Goal: Find specific page/section: Find specific page/section

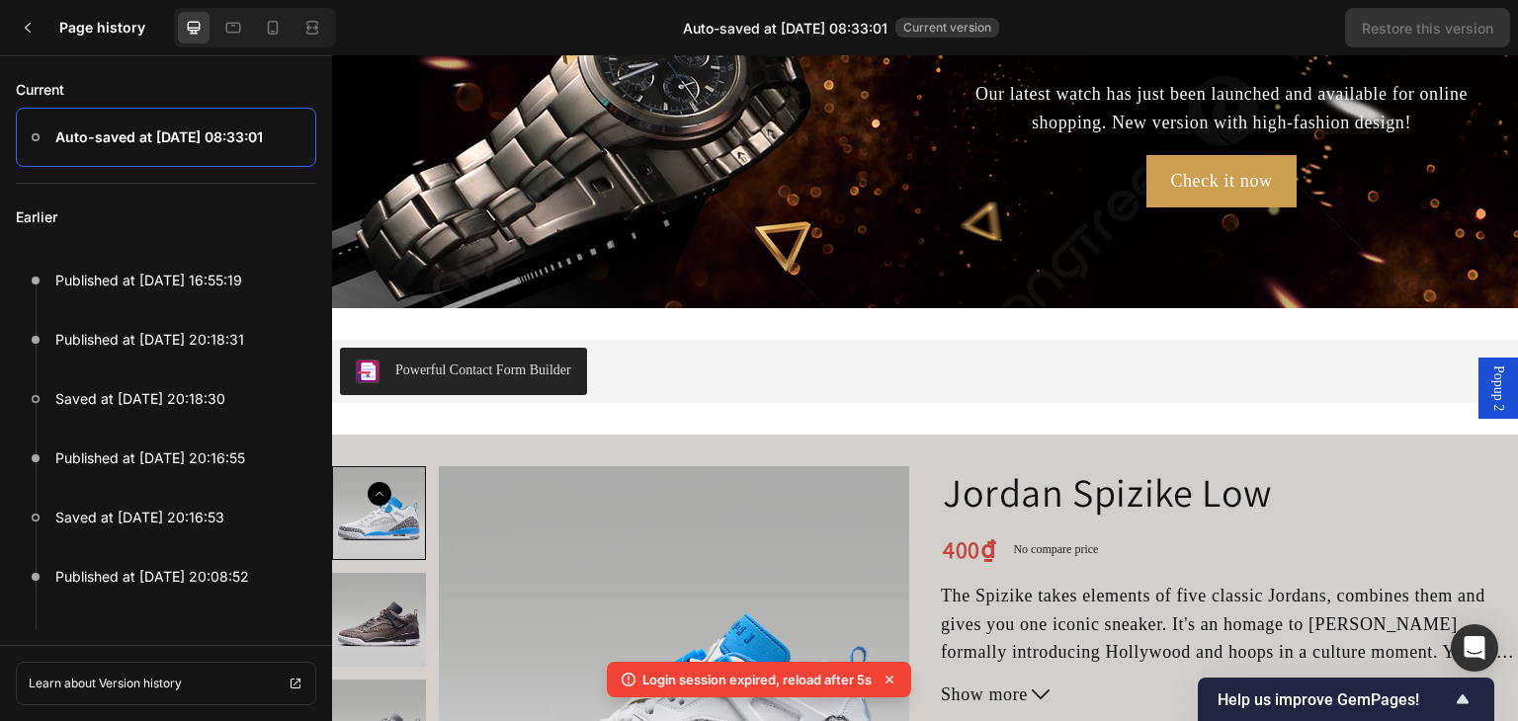
scroll to position [263, 0]
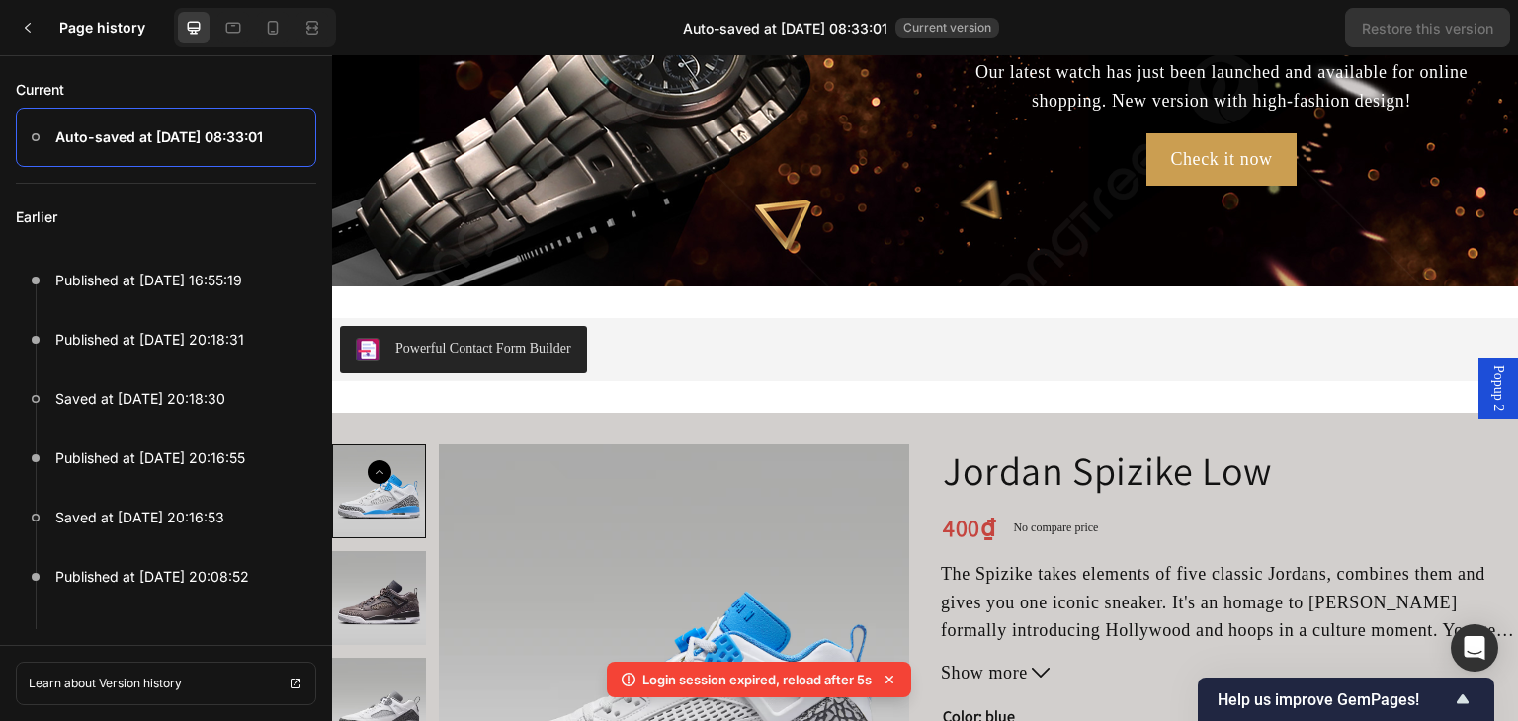
click at [83, 26] on h3 "Page history" at bounding box center [112, 28] width 107 height 24
click at [38, 28] on div at bounding box center [28, 28] width 40 height 40
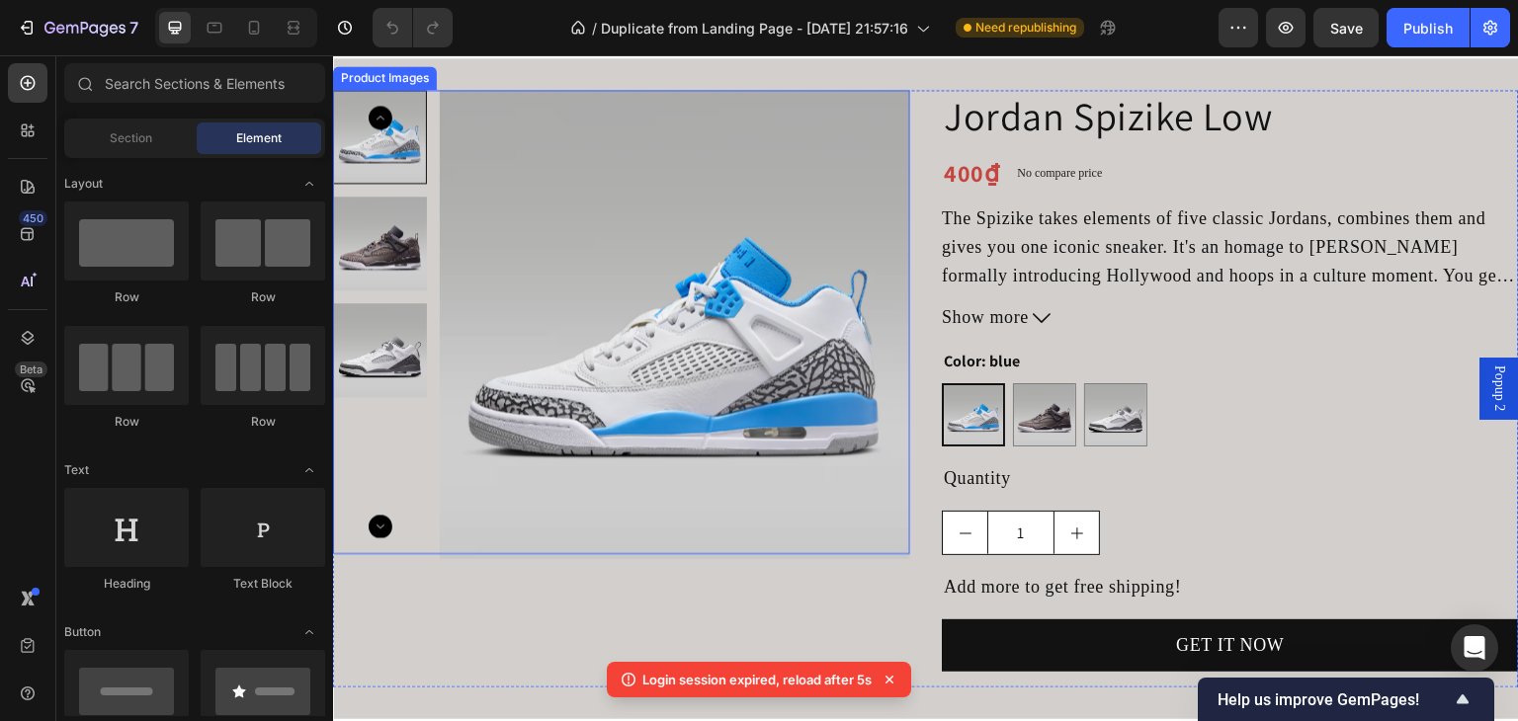
scroll to position [658, 0]
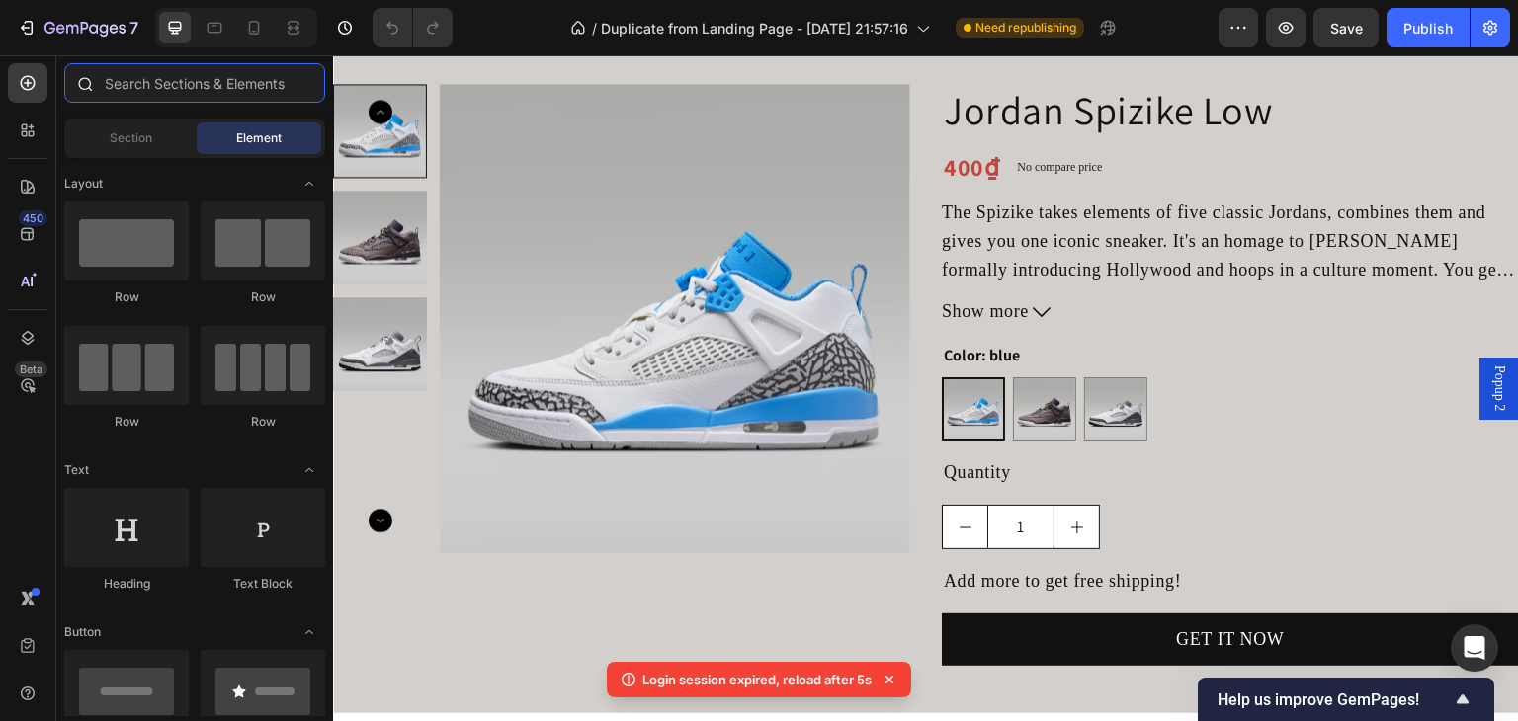
click at [162, 80] on input "text" at bounding box center [194, 83] width 261 height 40
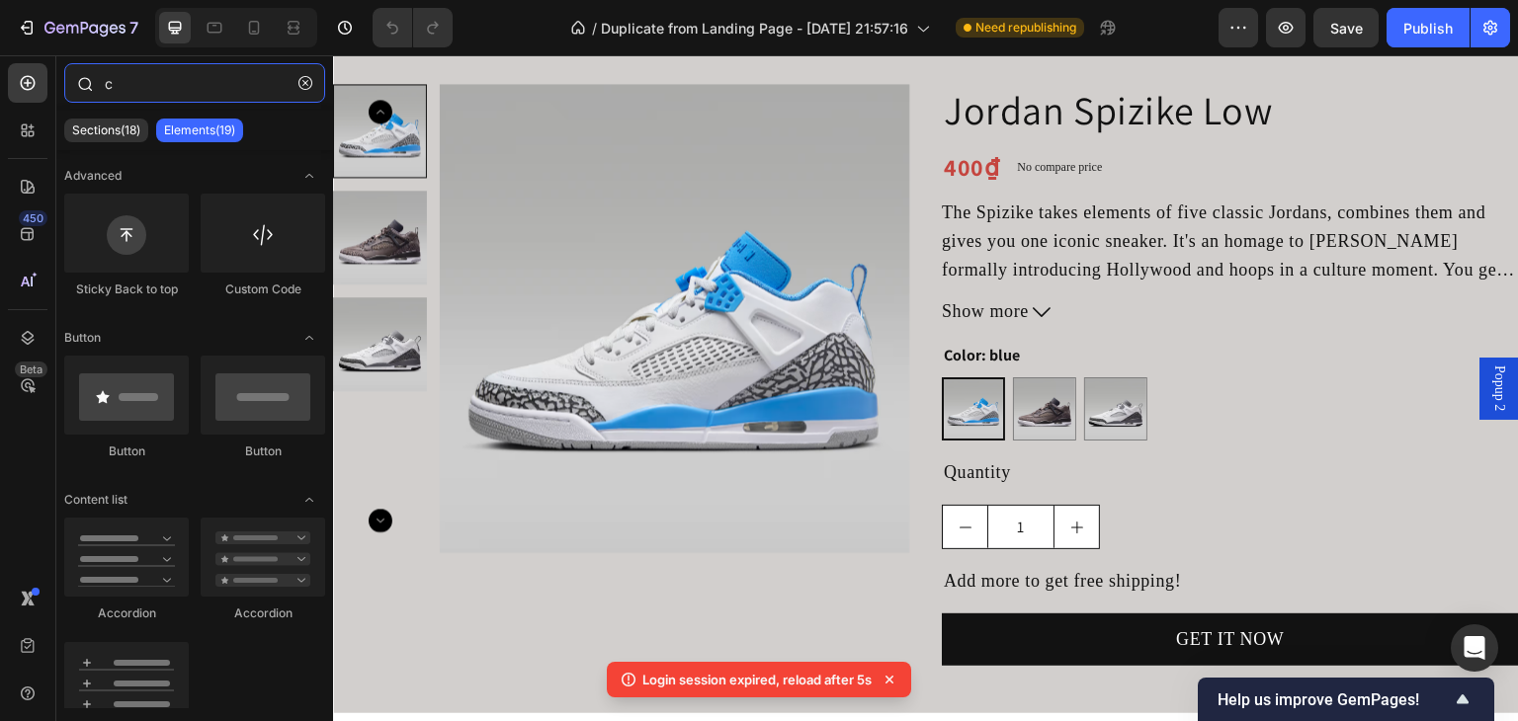
type input "ca"
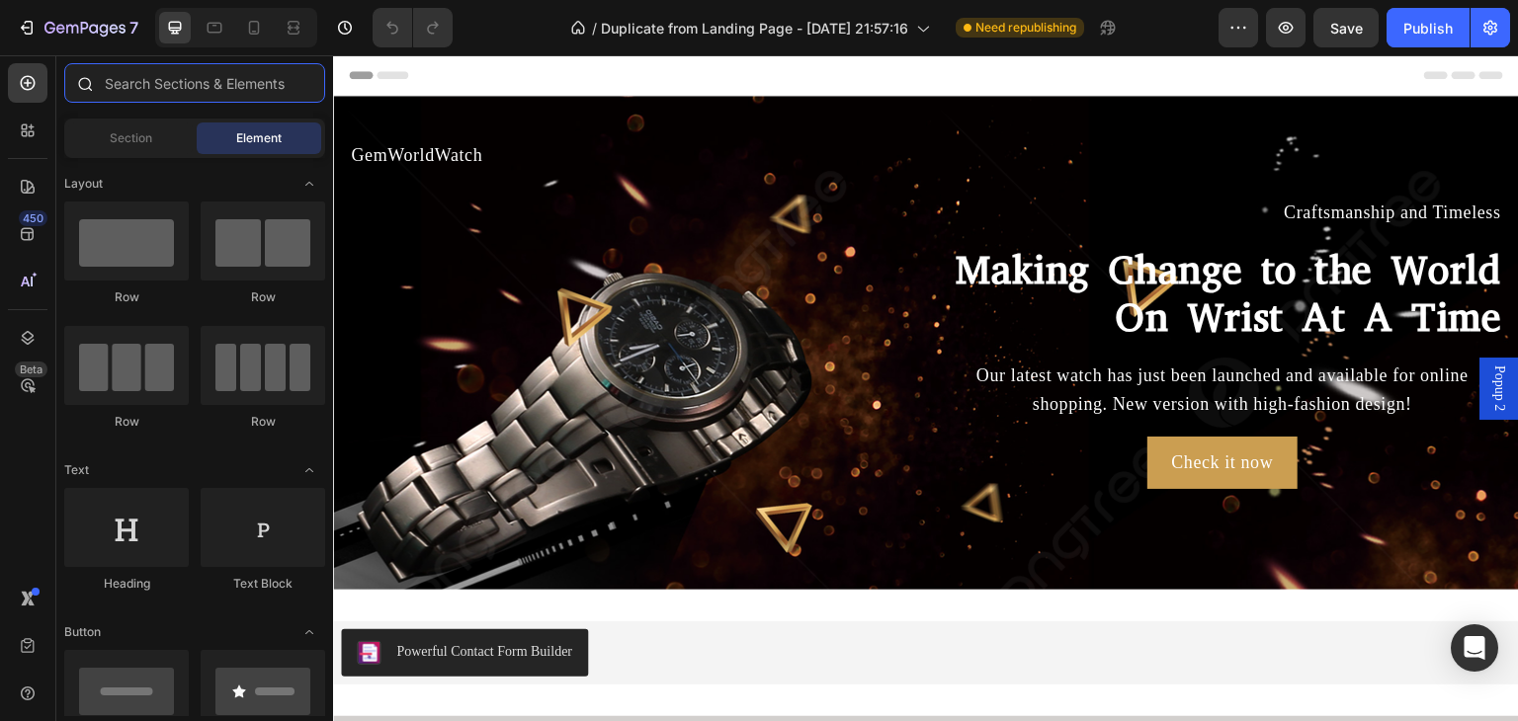
click at [204, 92] on input "text" at bounding box center [194, 83] width 261 height 40
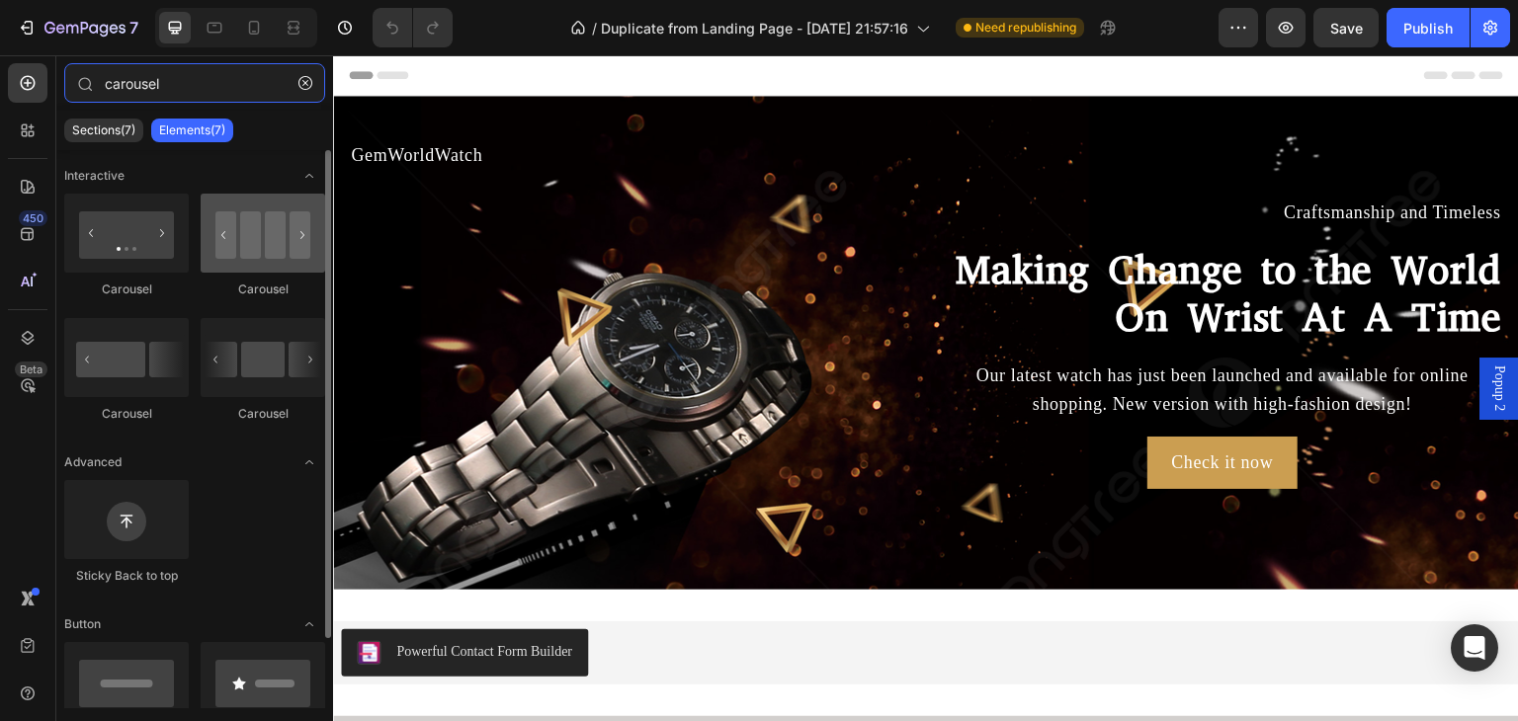
type input "carousel"
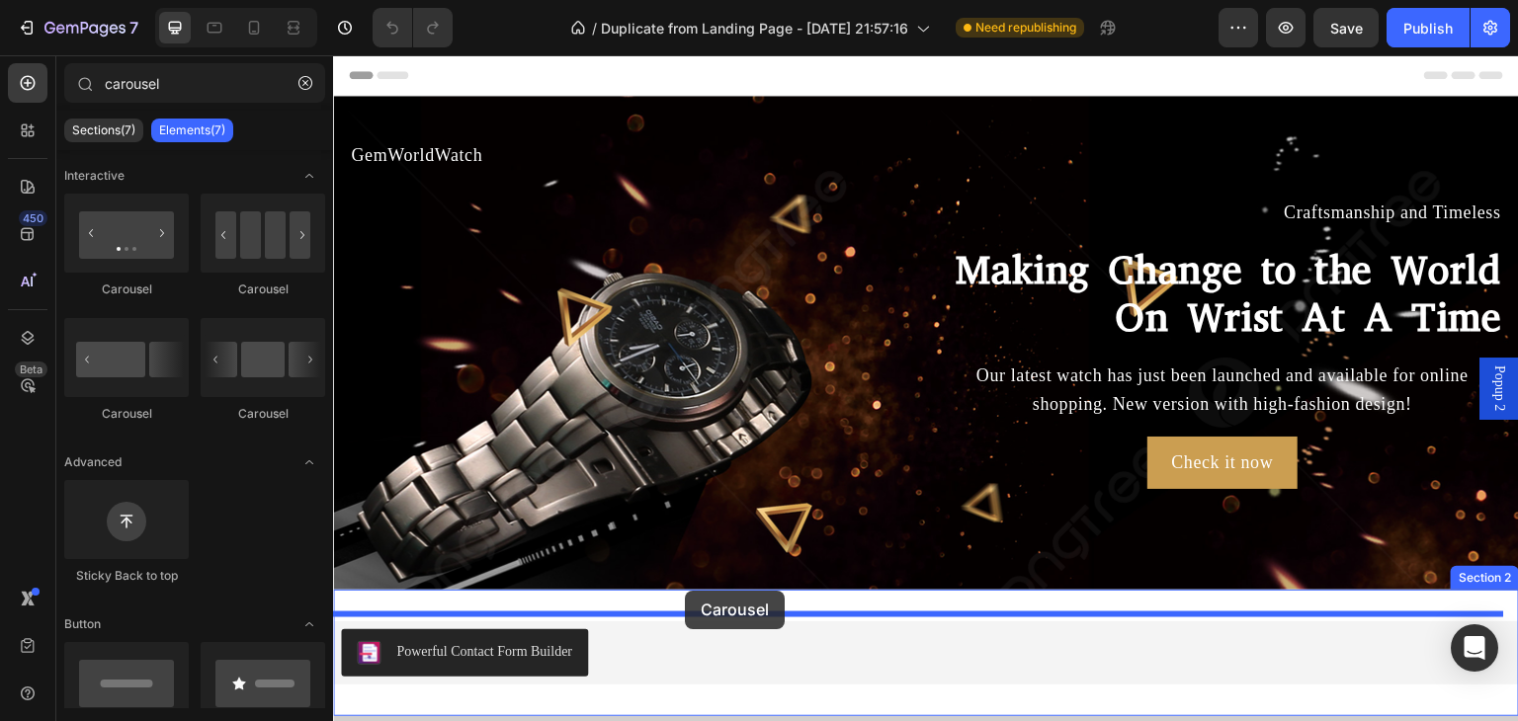
drag, startPoint x: 577, startPoint y: 305, endPoint x: 685, endPoint y: 591, distance: 305.2
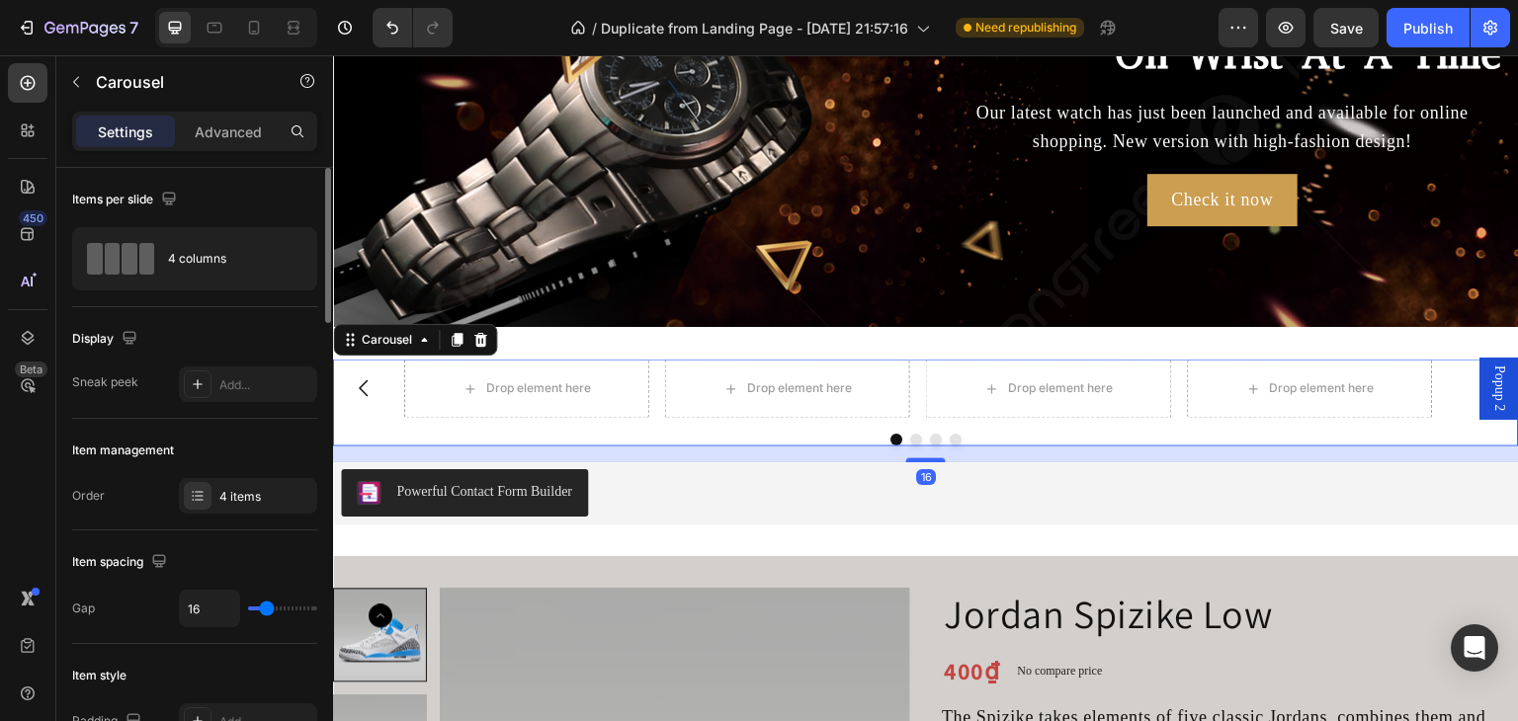
scroll to position [131, 0]
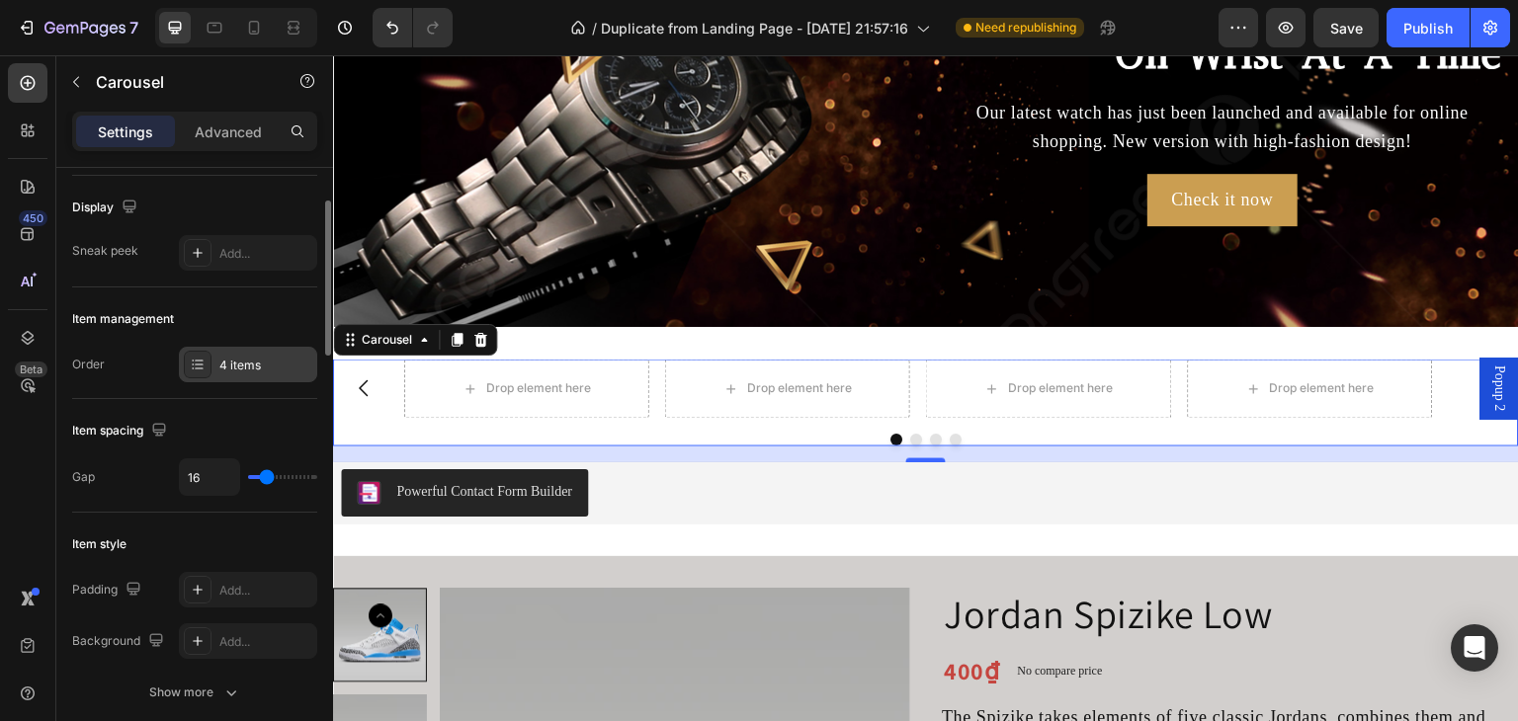
click at [245, 365] on div "4 items" at bounding box center [265, 366] width 93 height 18
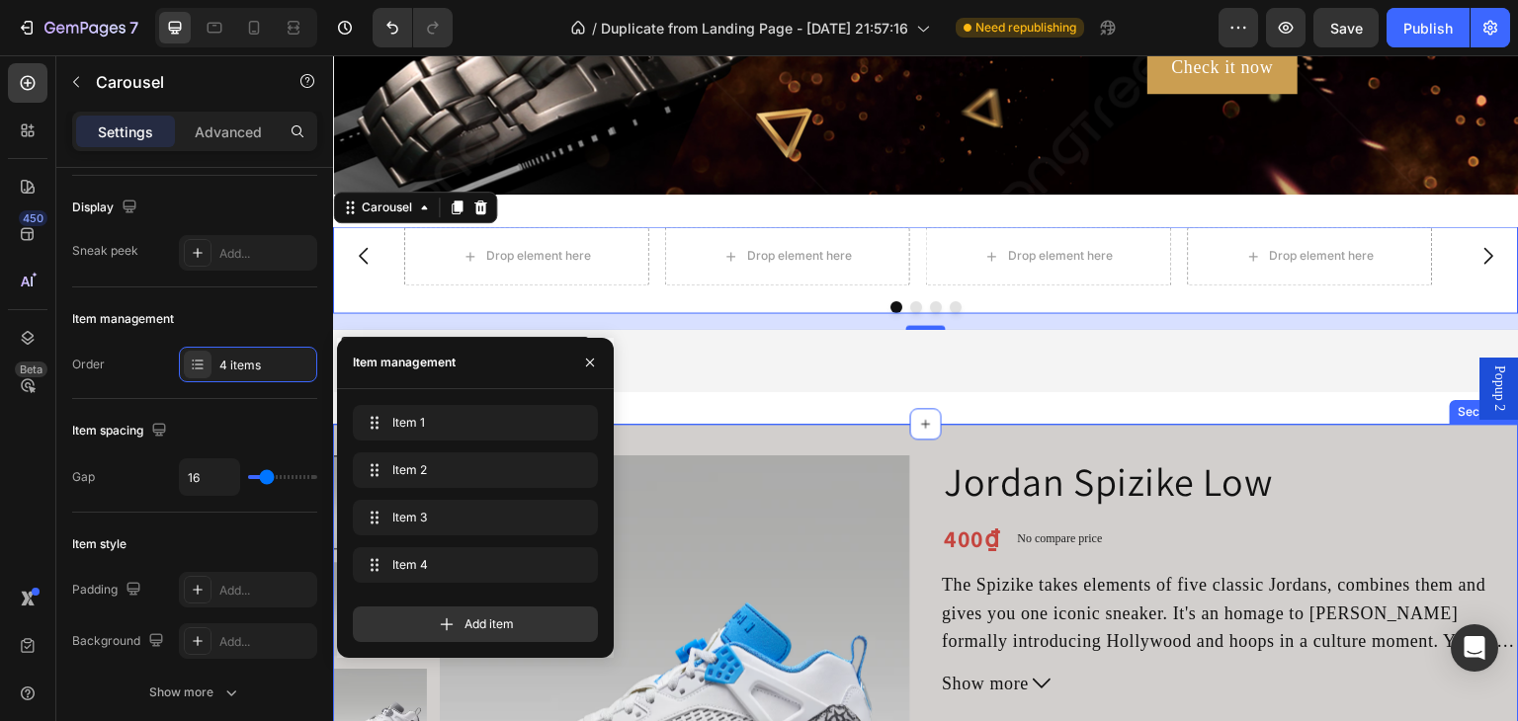
scroll to position [395, 0]
click at [427, 464] on span "Item 2" at bounding box center [461, 470] width 146 height 18
click at [419, 468] on span "Item 2" at bounding box center [461, 470] width 146 height 18
click at [400, 469] on span "Item 2" at bounding box center [448, 470] width 112 height 18
click at [399, 468] on span "Item 2" at bounding box center [448, 470] width 112 height 18
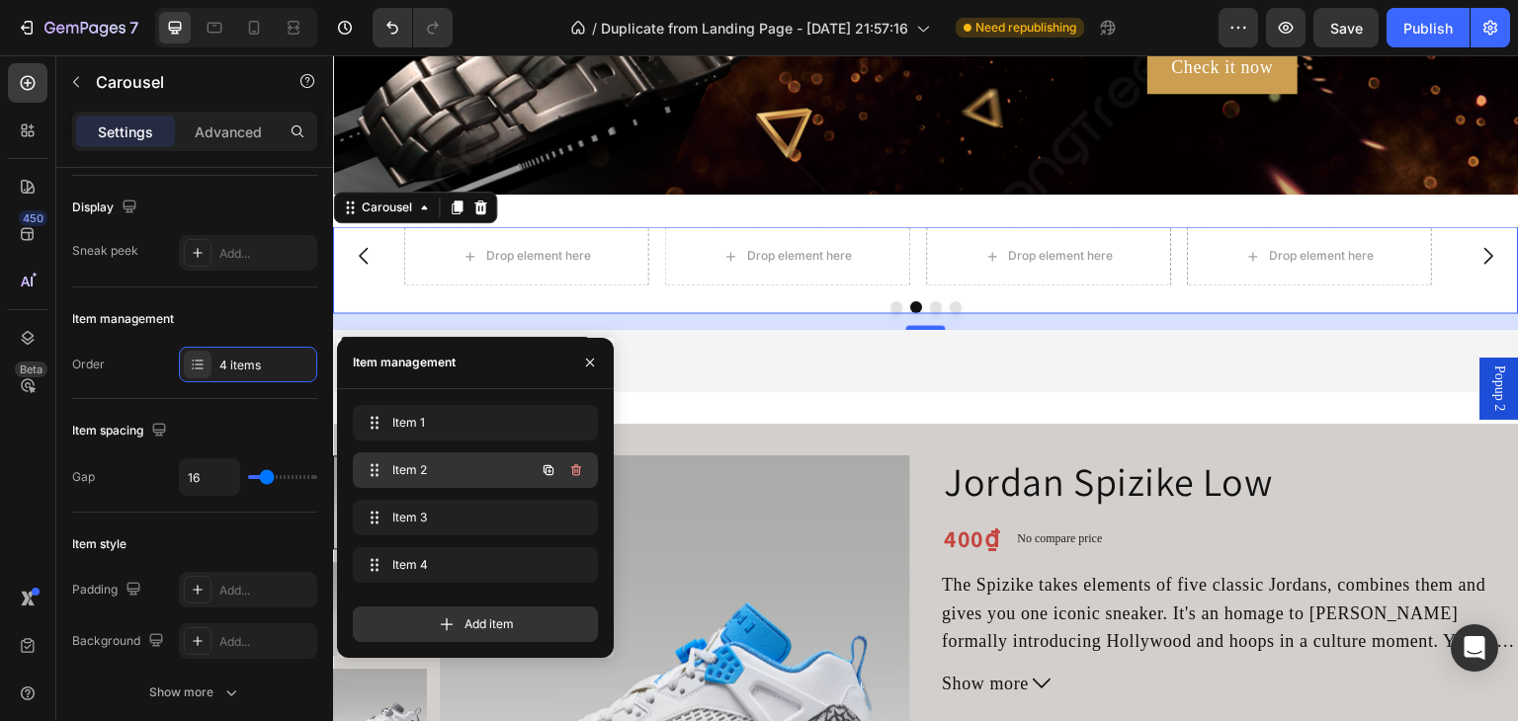
click at [399, 468] on span "Item 2" at bounding box center [448, 470] width 112 height 18
click at [407, 420] on span "Item 1" at bounding box center [461, 423] width 146 height 18
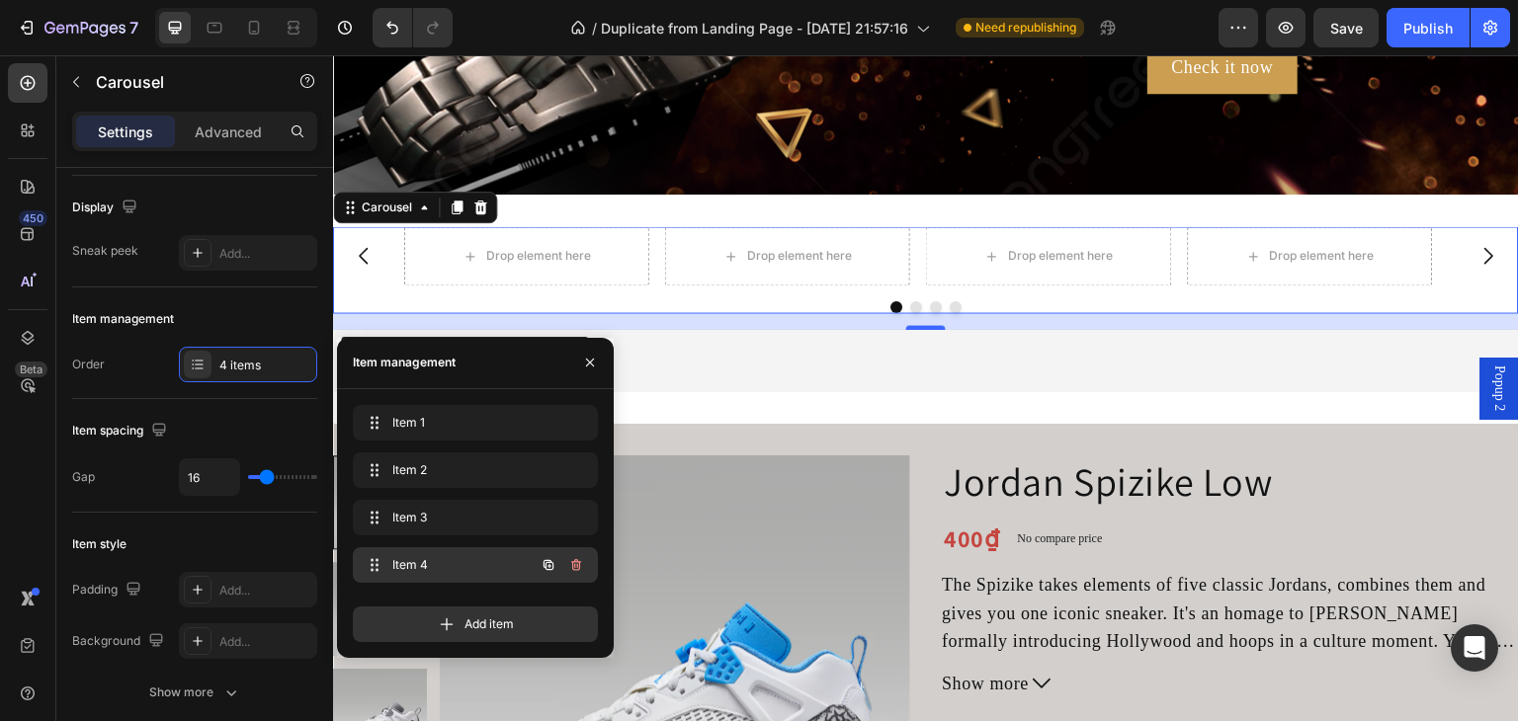
click at [402, 567] on span "Item 4" at bounding box center [448, 565] width 112 height 18
click at [402, 566] on span "Item 4" at bounding box center [448, 565] width 112 height 18
click at [402, 566] on span "Item 4" at bounding box center [461, 565] width 146 height 18
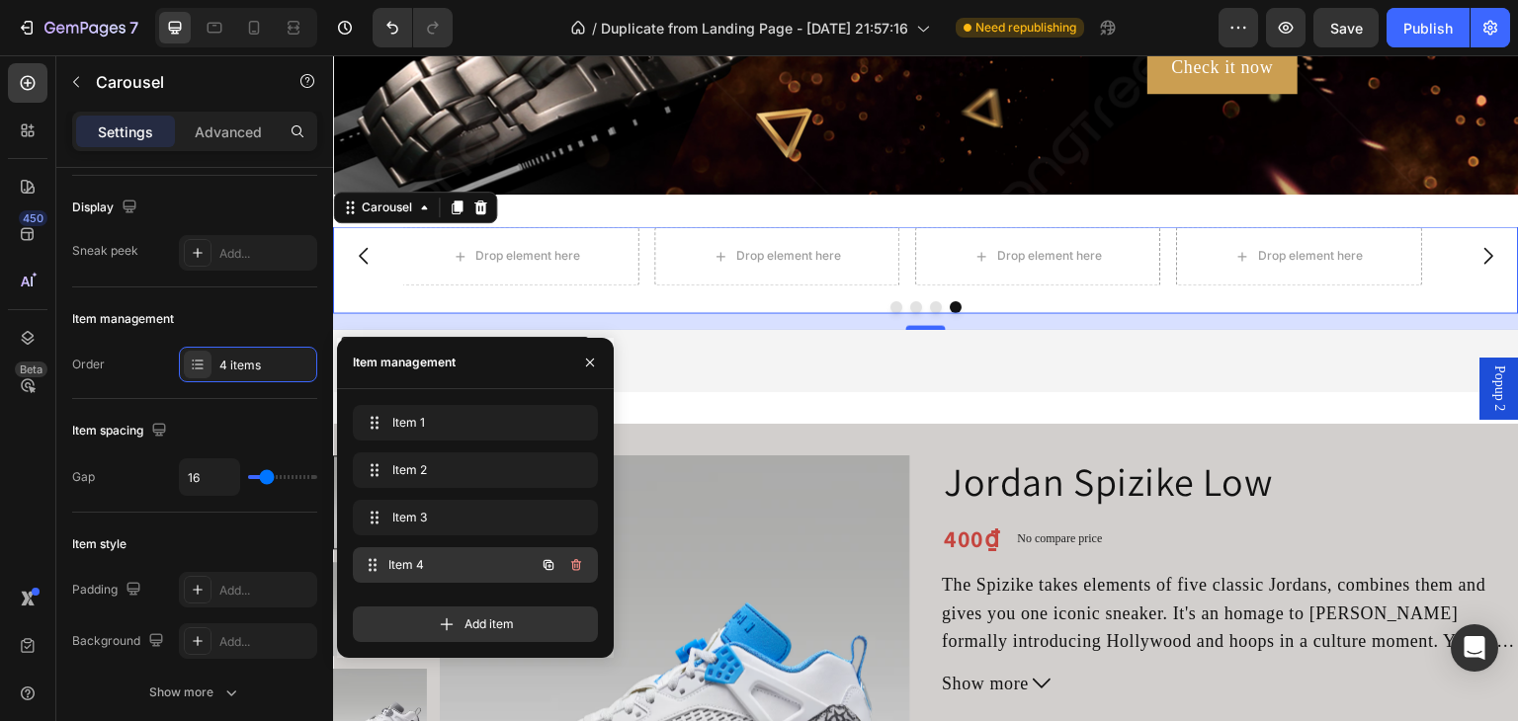
click at [402, 566] on span "Item 4" at bounding box center [461, 565] width 146 height 18
click at [419, 517] on span "Item 3" at bounding box center [448, 518] width 112 height 18
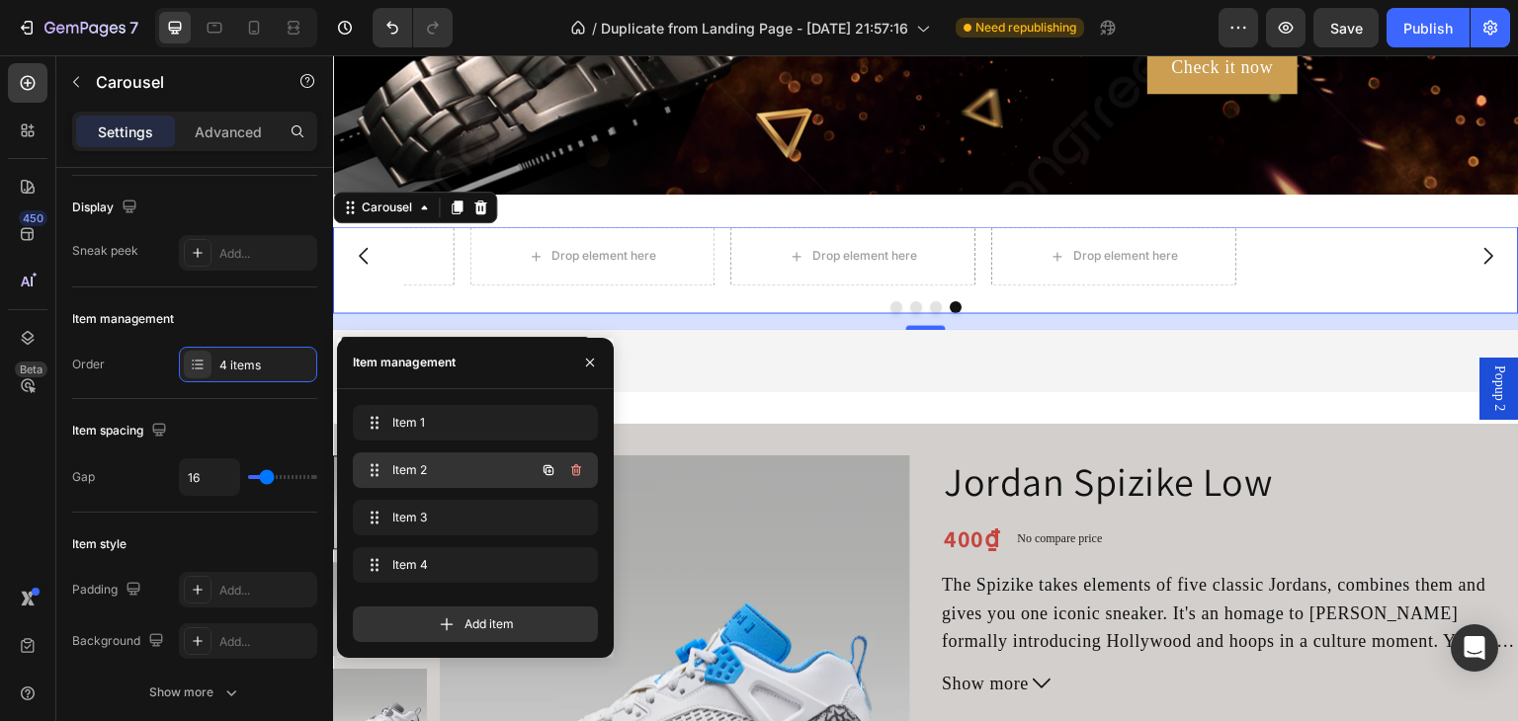
click at [411, 464] on span "Item 2" at bounding box center [448, 470] width 112 height 18
click at [411, 464] on span "Item 2" at bounding box center [461, 470] width 146 height 18
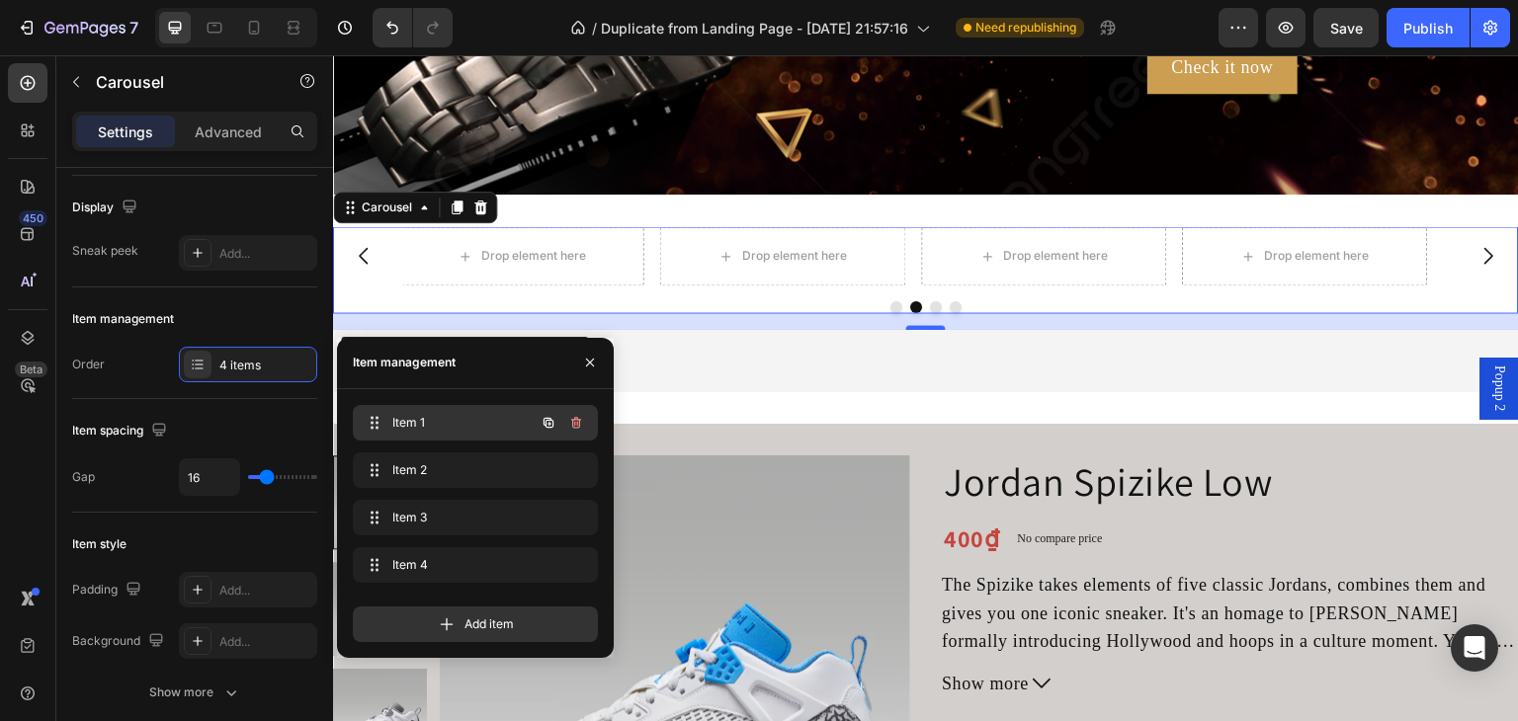
click at [409, 423] on span "Item 1" at bounding box center [448, 423] width 112 height 18
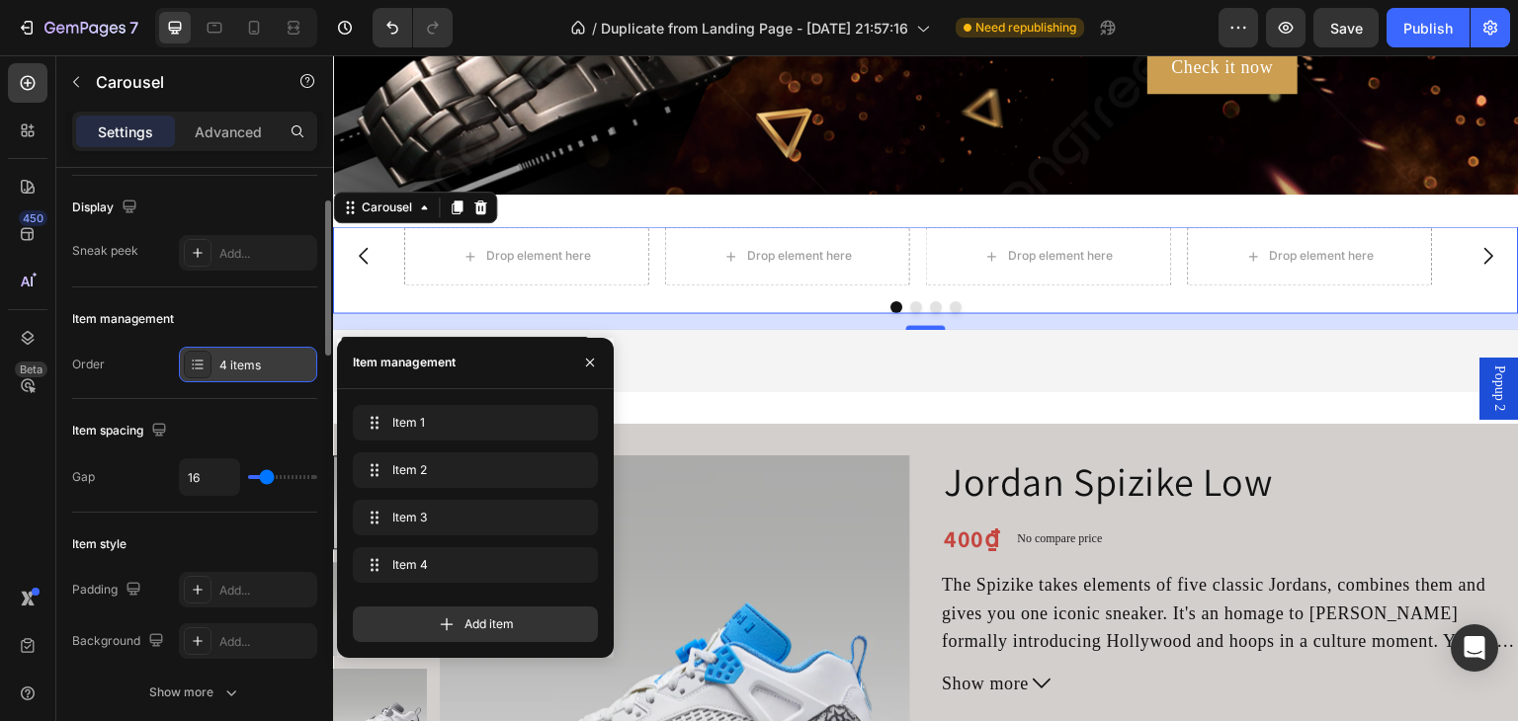
click at [195, 360] on icon at bounding box center [199, 360] width 8 height 1
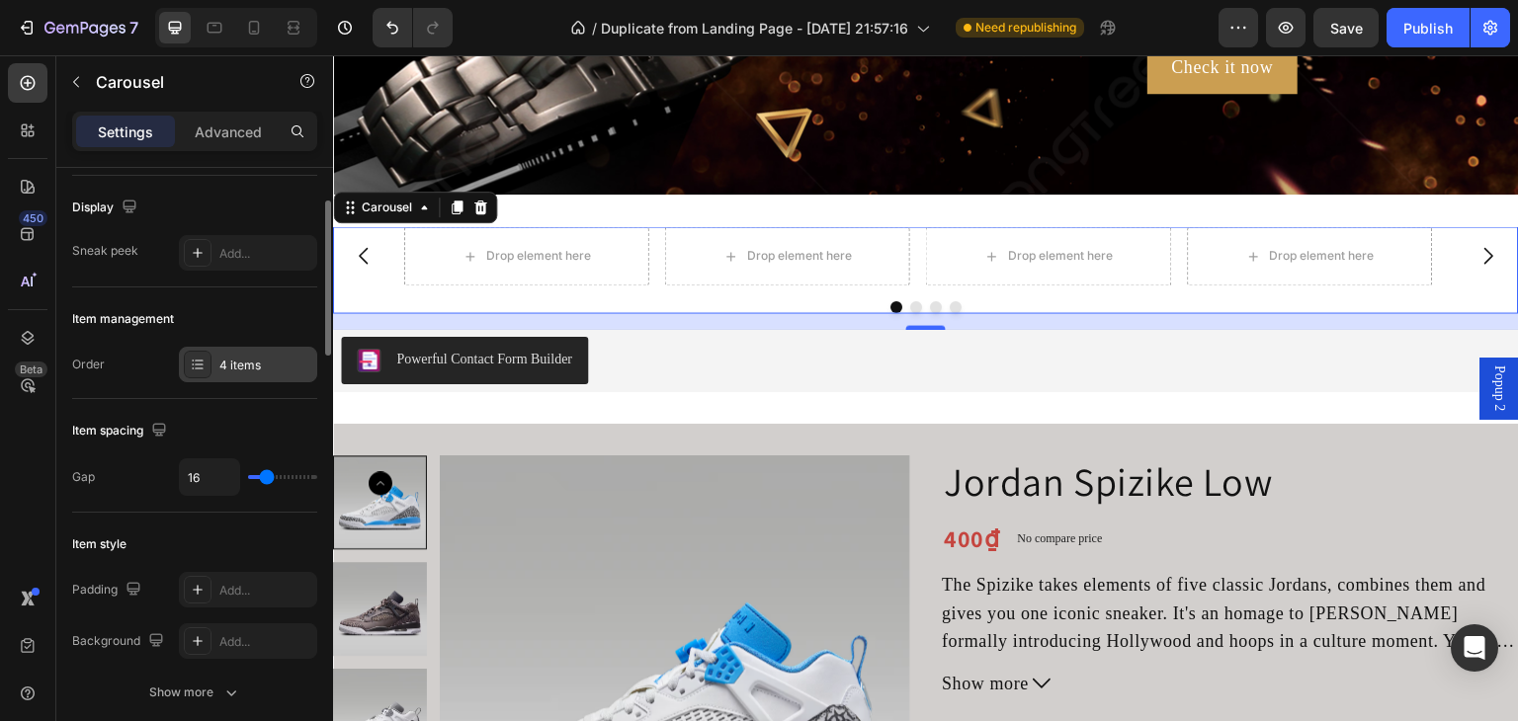
click at [195, 360] on icon at bounding box center [199, 360] width 8 height 1
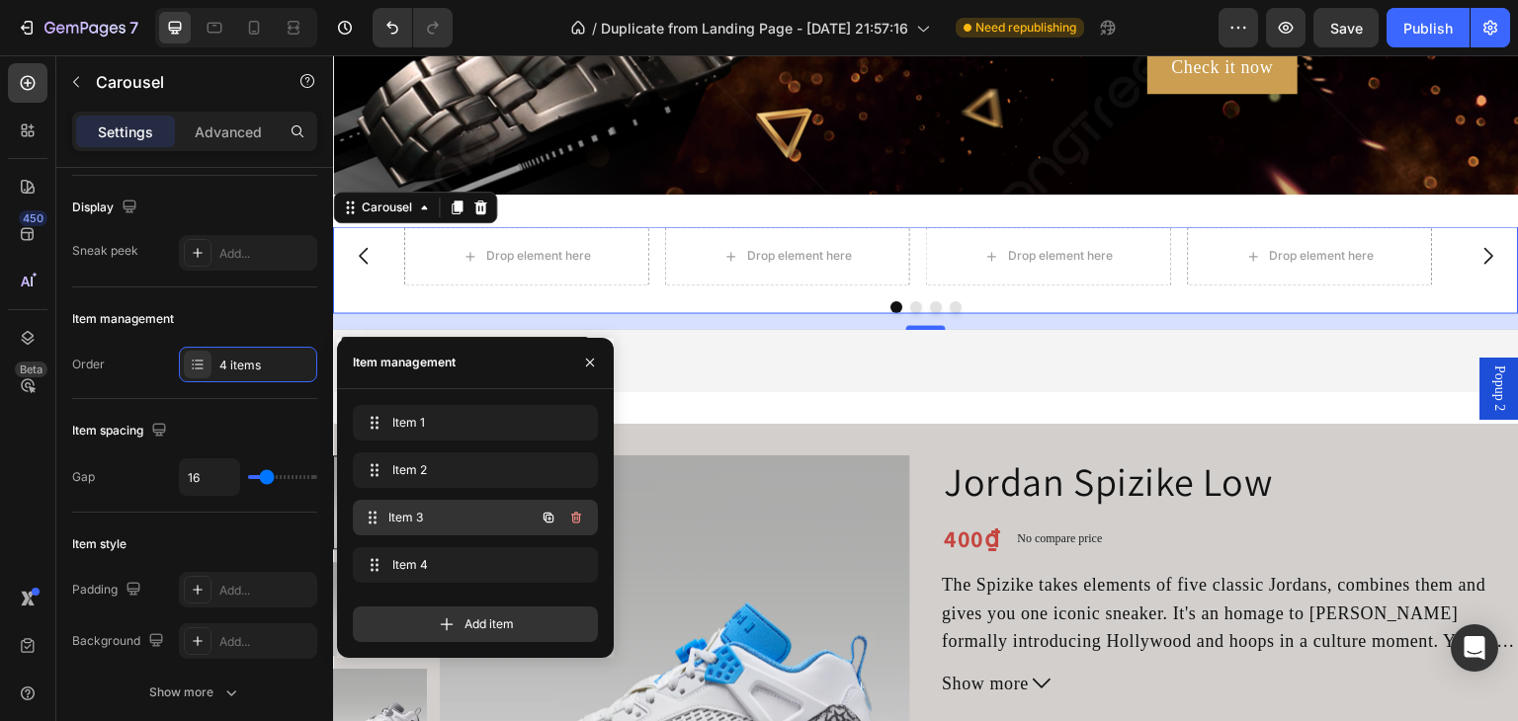
click at [467, 509] on span "Item 3" at bounding box center [461, 518] width 146 height 18
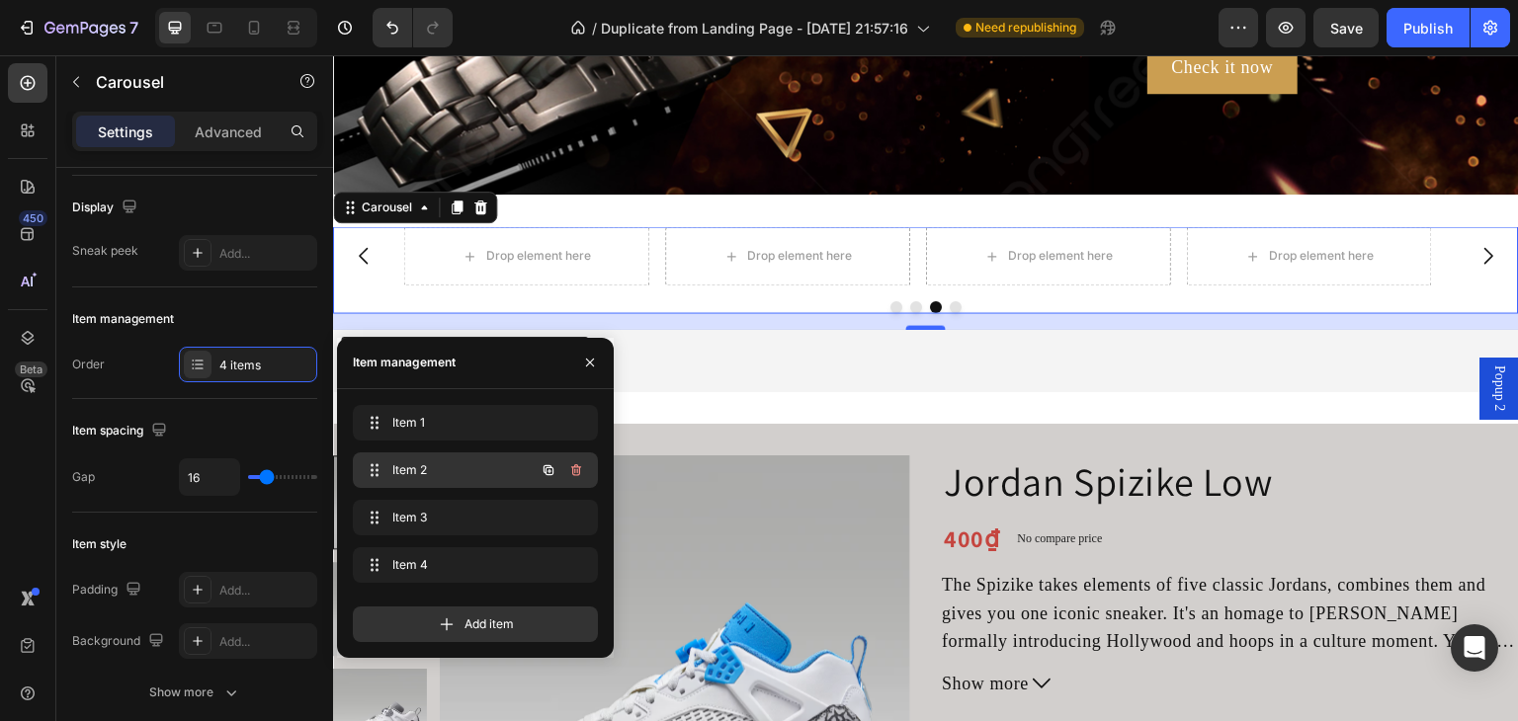
click at [447, 459] on div "Item 2 Item 2" at bounding box center [448, 471] width 174 height 28
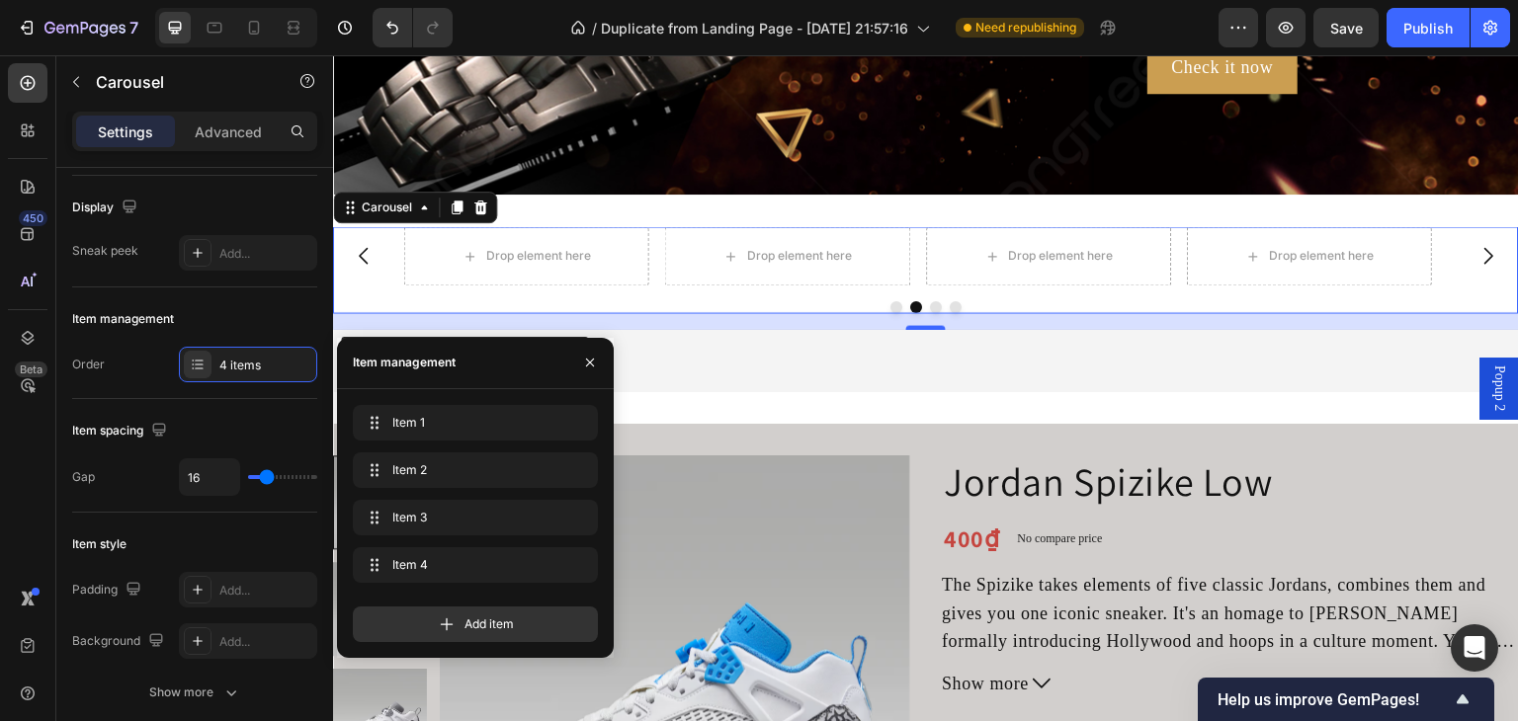
click at [423, 369] on div "Item management" at bounding box center [404, 363] width 103 height 18
